Goal: Task Accomplishment & Management: Manage account settings

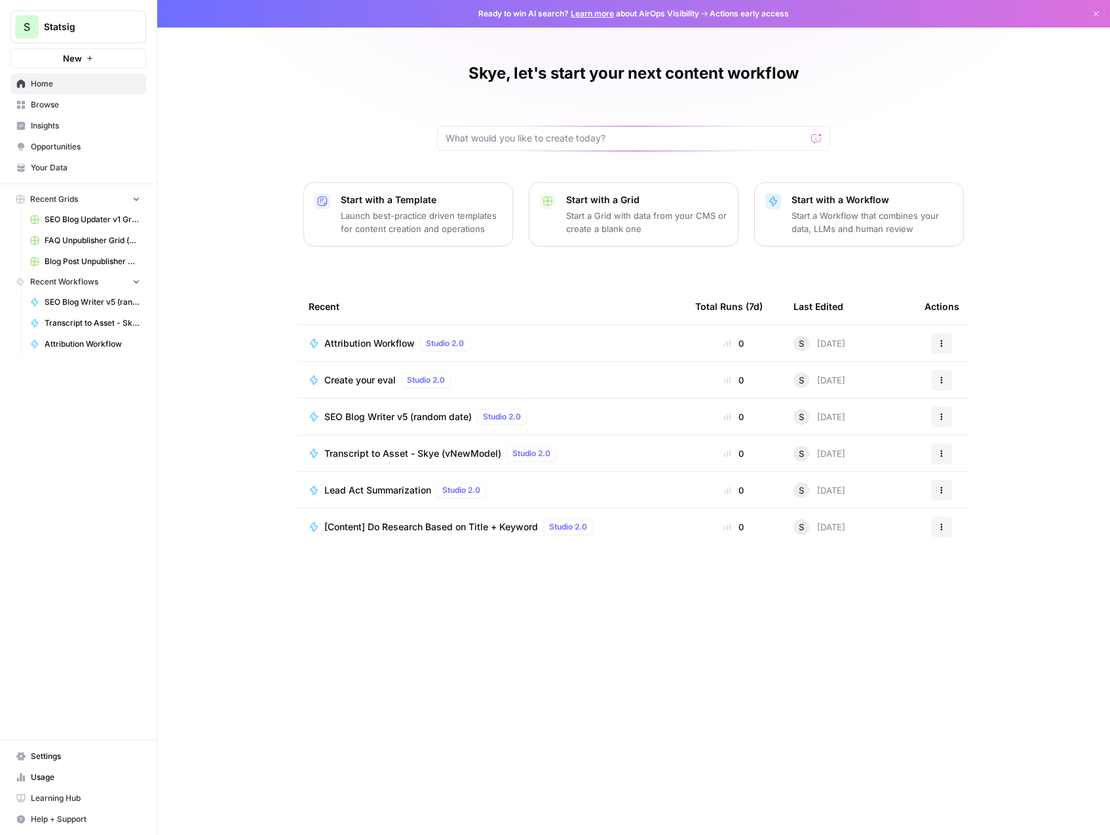
click at [53, 749] on link "Settings" at bounding box center [78, 755] width 136 height 21
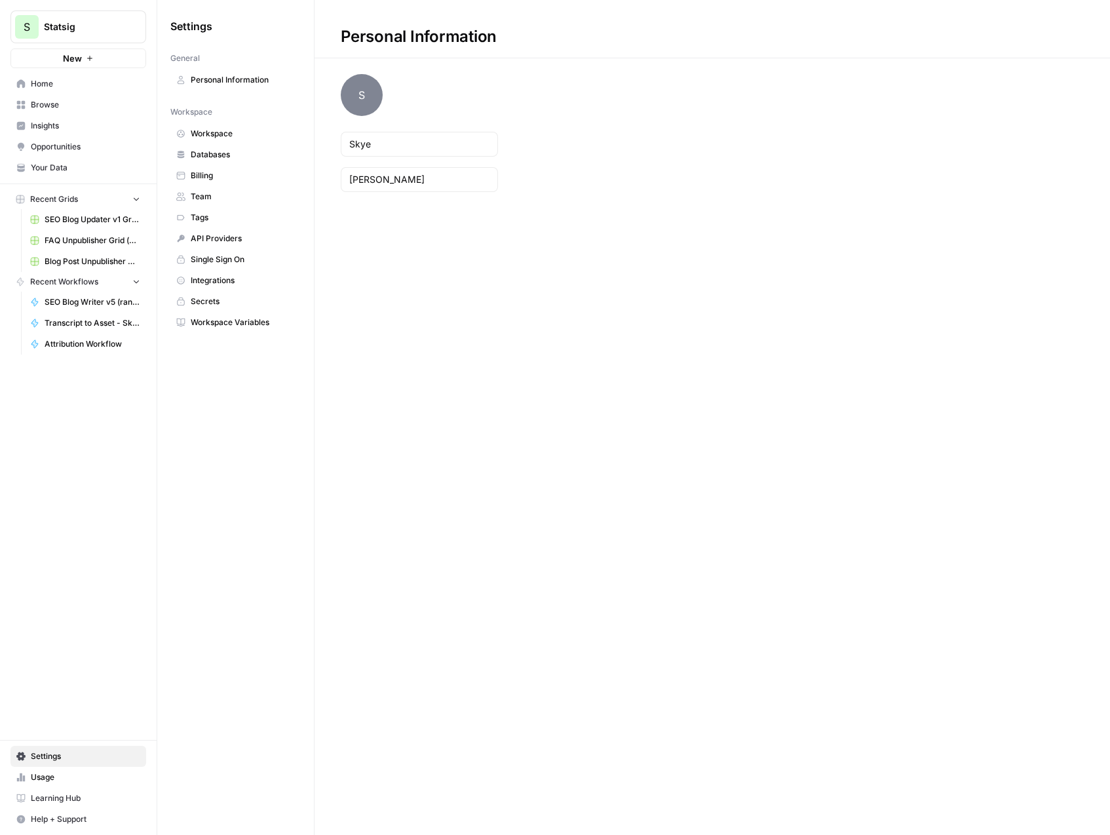
click at [236, 244] on span "API Providers" at bounding box center [243, 239] width 104 height 12
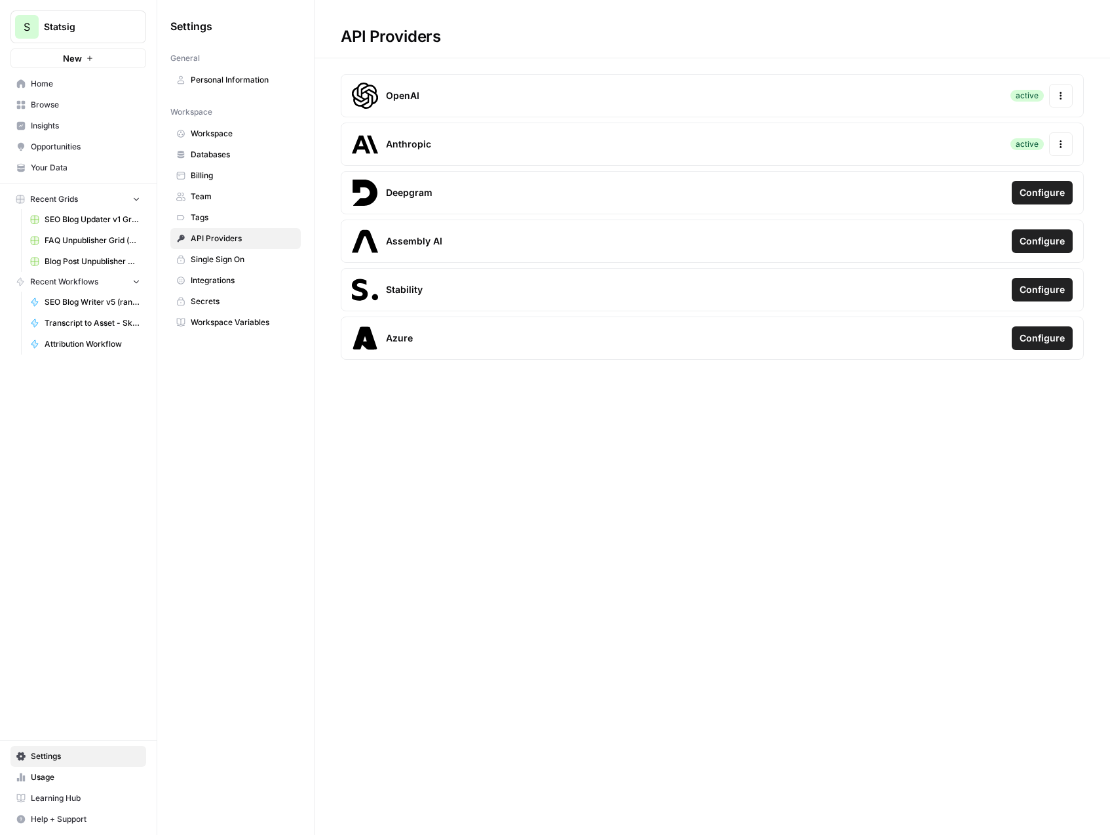
click at [242, 301] on span "Secrets" at bounding box center [243, 301] width 104 height 12
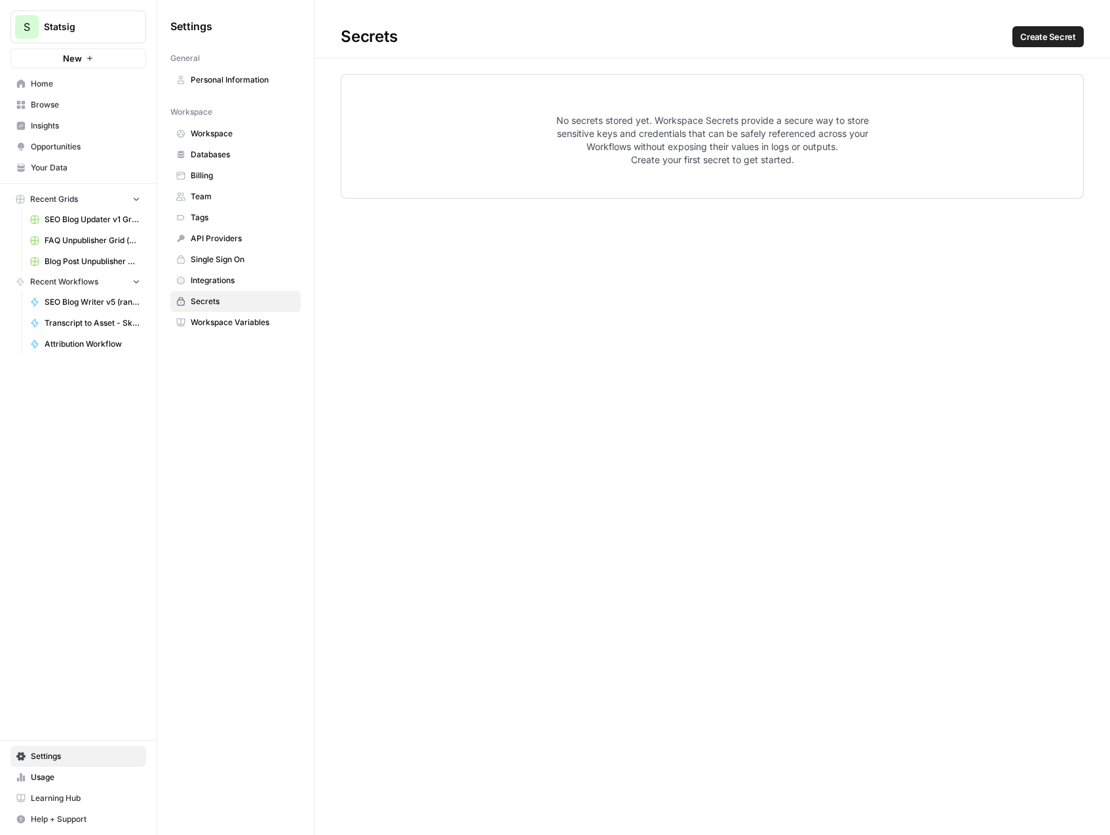
click at [227, 131] on span "Workspace" at bounding box center [243, 134] width 104 height 12
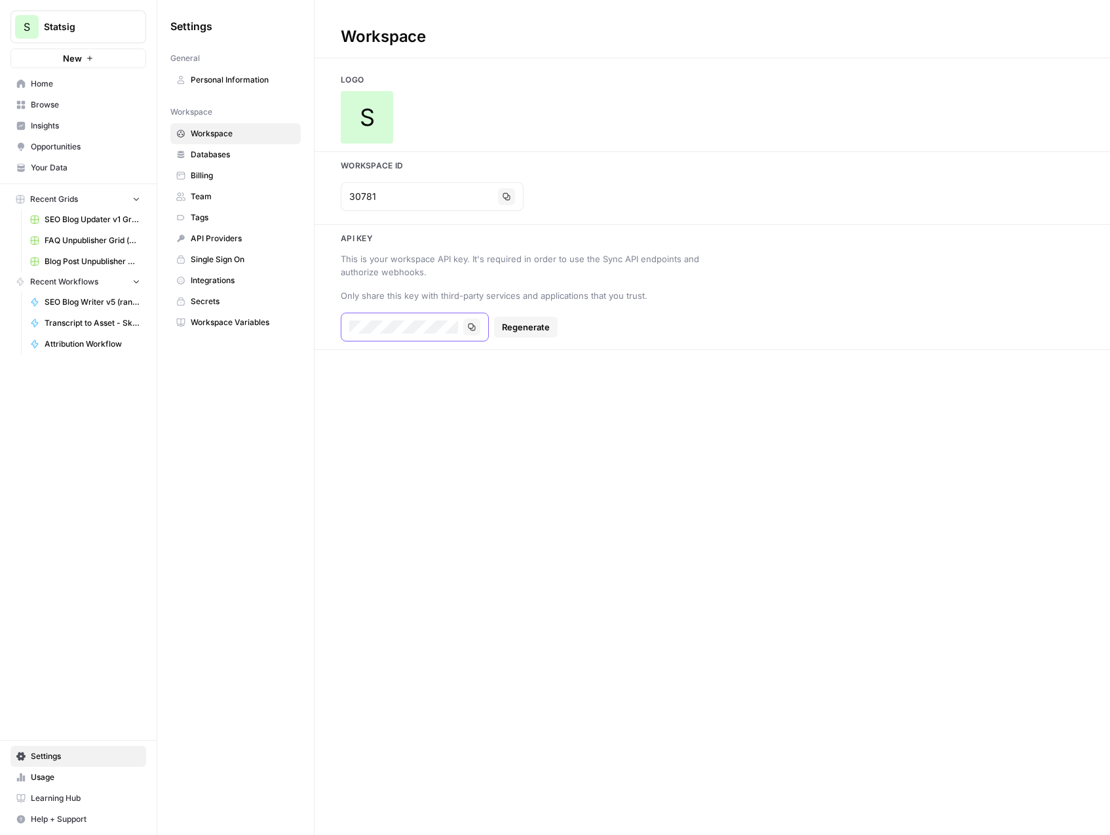
click at [468, 328] on icon "button" at bounding box center [472, 327] width 8 height 8
click at [567, 117] on div "S" at bounding box center [711, 117] width 795 height 52
click at [101, 79] on span "Home" at bounding box center [85, 84] width 109 height 12
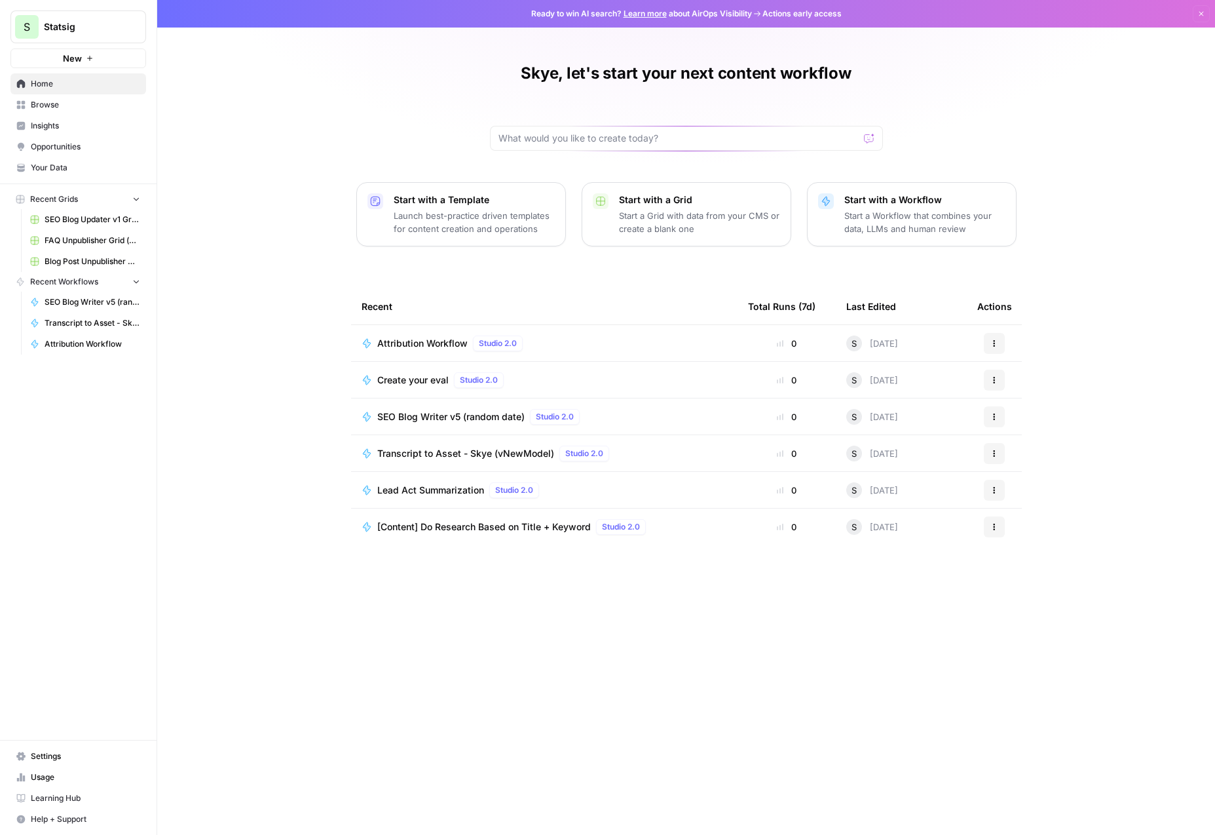
click at [64, 746] on link "Settings" at bounding box center [78, 755] width 136 height 21
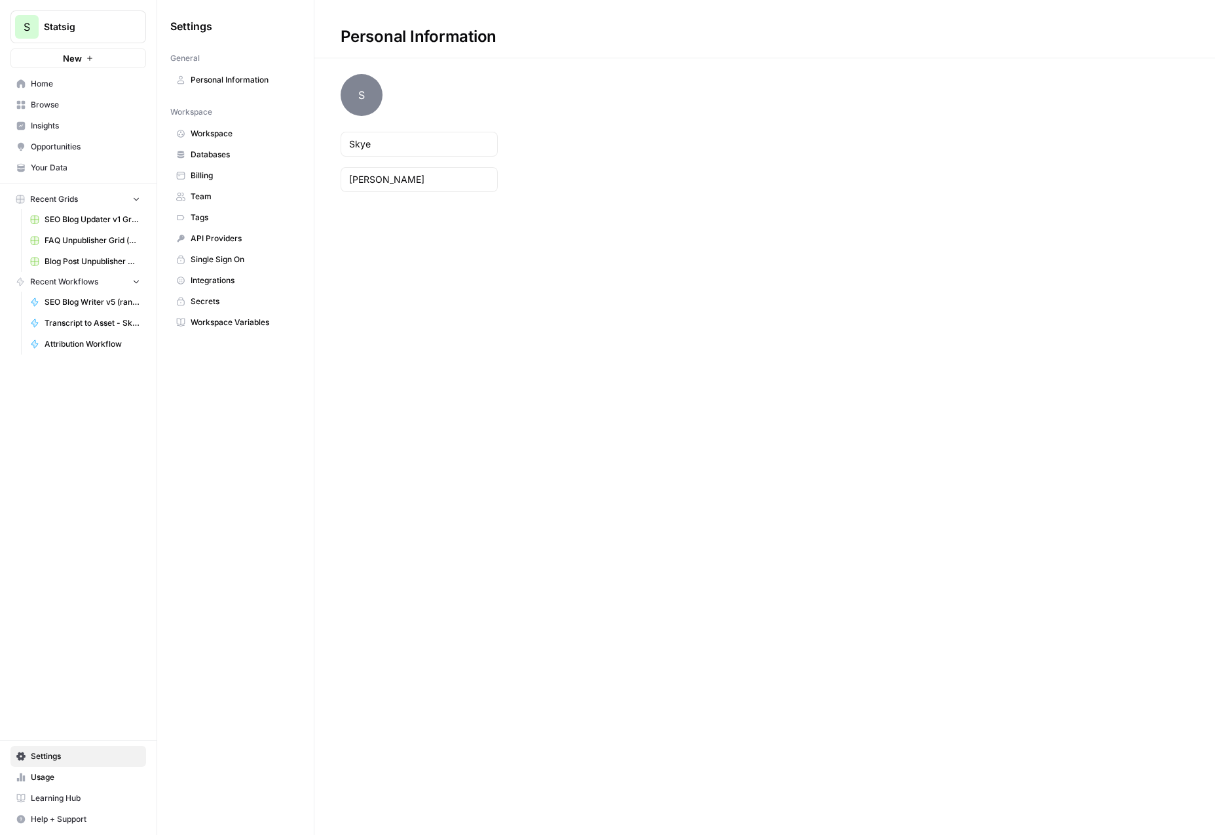
click at [244, 138] on span "Workspace" at bounding box center [243, 134] width 104 height 12
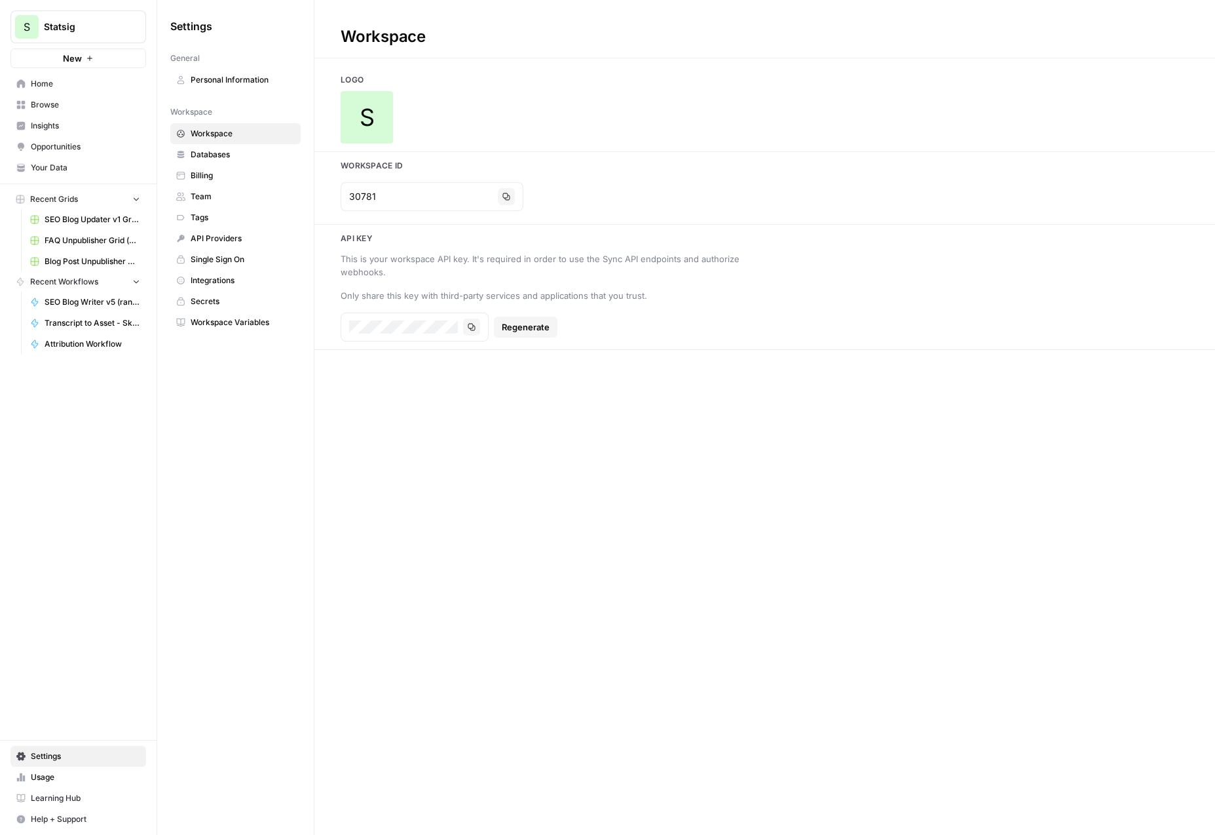
click at [534, 330] on span "Regenerate" at bounding box center [526, 326] width 48 height 13
click at [542, 329] on span "Regenerate" at bounding box center [526, 326] width 48 height 13
click at [559, 145] on span "Regenerate" at bounding box center [572, 151] width 51 height 13
click at [472, 327] on icon "button" at bounding box center [472, 327] width 8 height 8
click at [517, 86] on div "Logo S" at bounding box center [764, 108] width 901 height 69
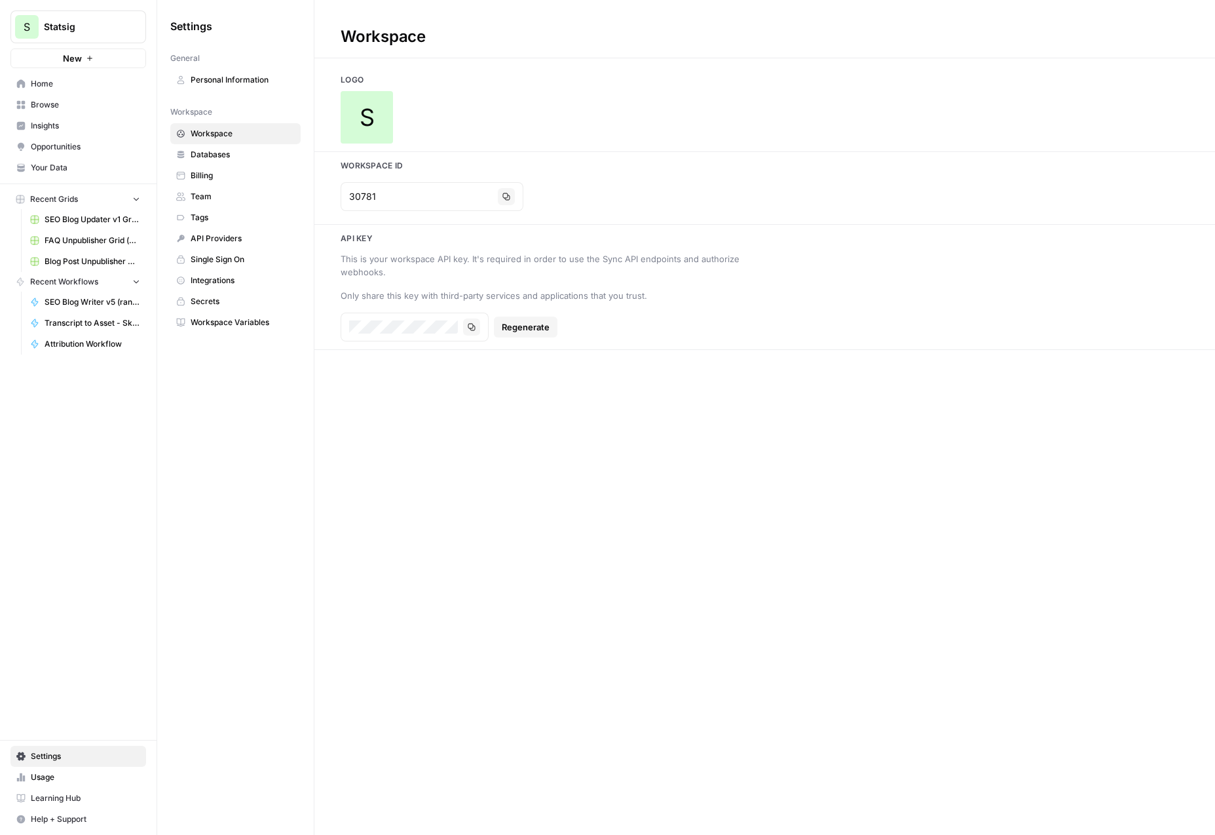
click at [121, 75] on link "Home" at bounding box center [78, 83] width 136 height 21
